Goal: Task Accomplishment & Management: Use online tool/utility

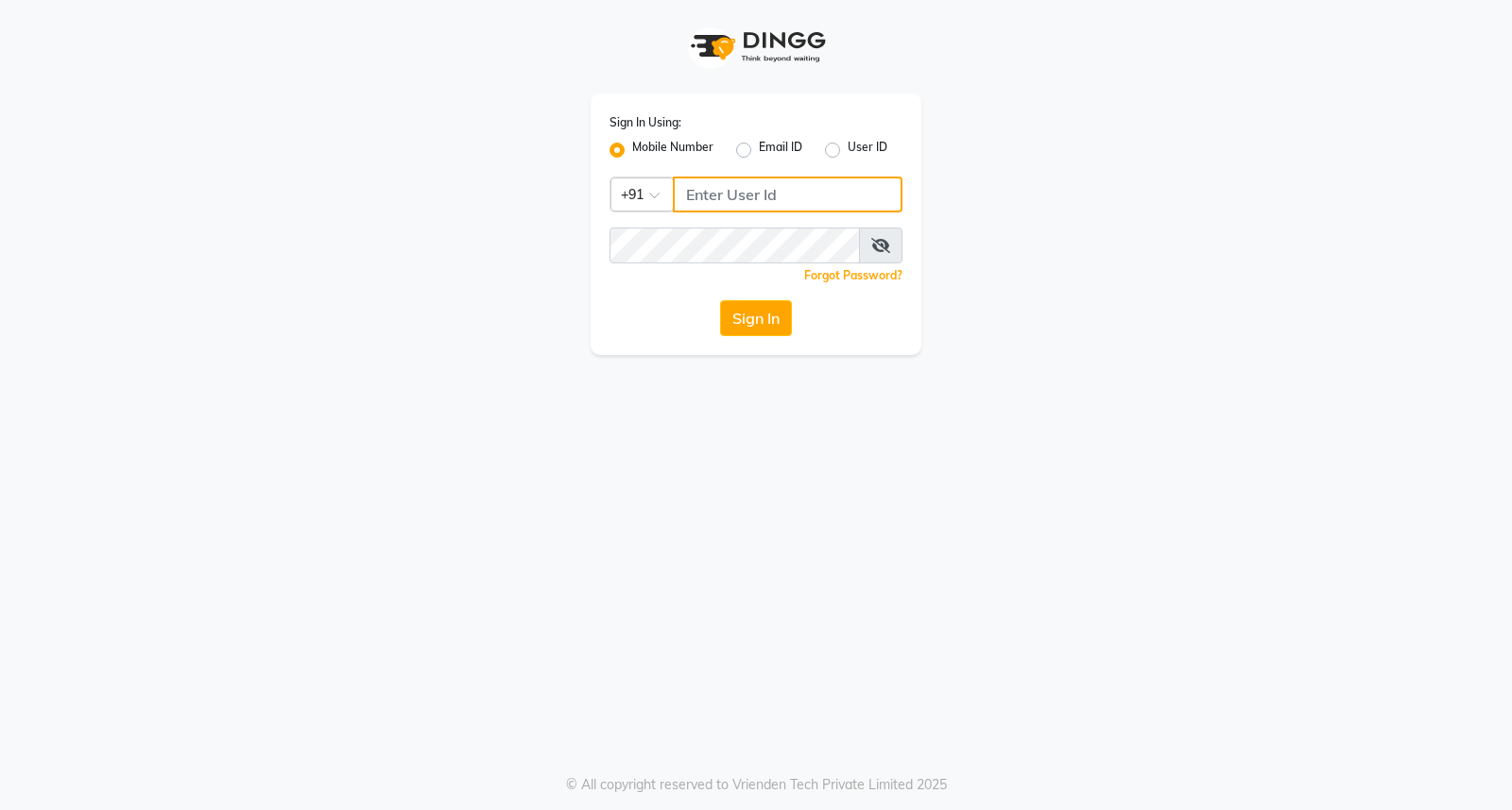
click at [732, 201] on input "Username" at bounding box center [787, 195] width 230 height 36
drag, startPoint x: 807, startPoint y: 196, endPoint x: 673, endPoint y: 195, distance: 134.0
click at [673, 195] on div "Country Code × [PHONE_NUMBER]" at bounding box center [756, 195] width 293 height 36
type input "9366908950"
click at [755, 322] on button "Sign In" at bounding box center [756, 318] width 72 height 36
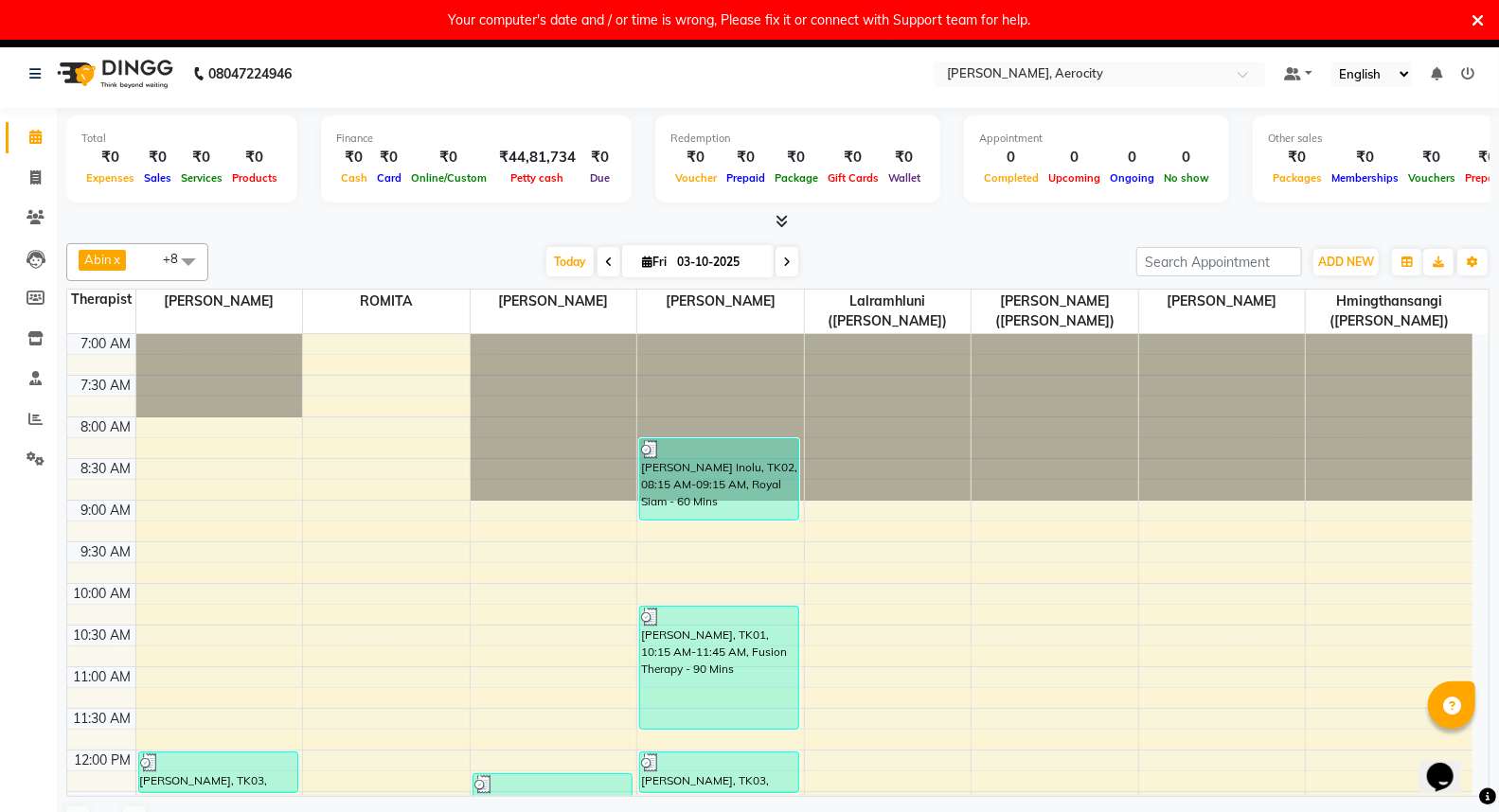
click at [1471, 21] on icon at bounding box center [1477, 20] width 12 height 17
